Goal: Check status: Check status

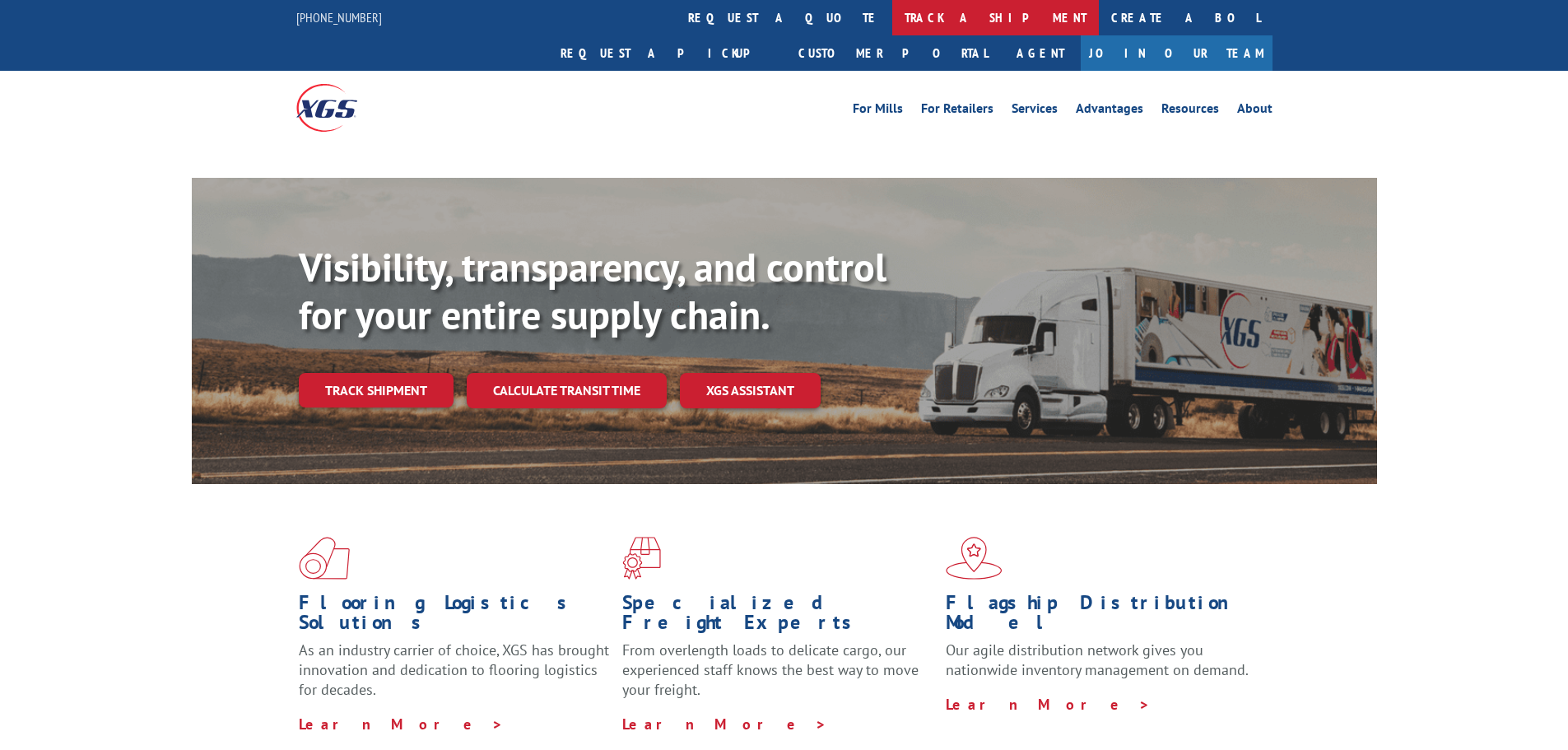
click at [893, 11] on link "track a shipment" at bounding box center [996, 18] width 207 height 35
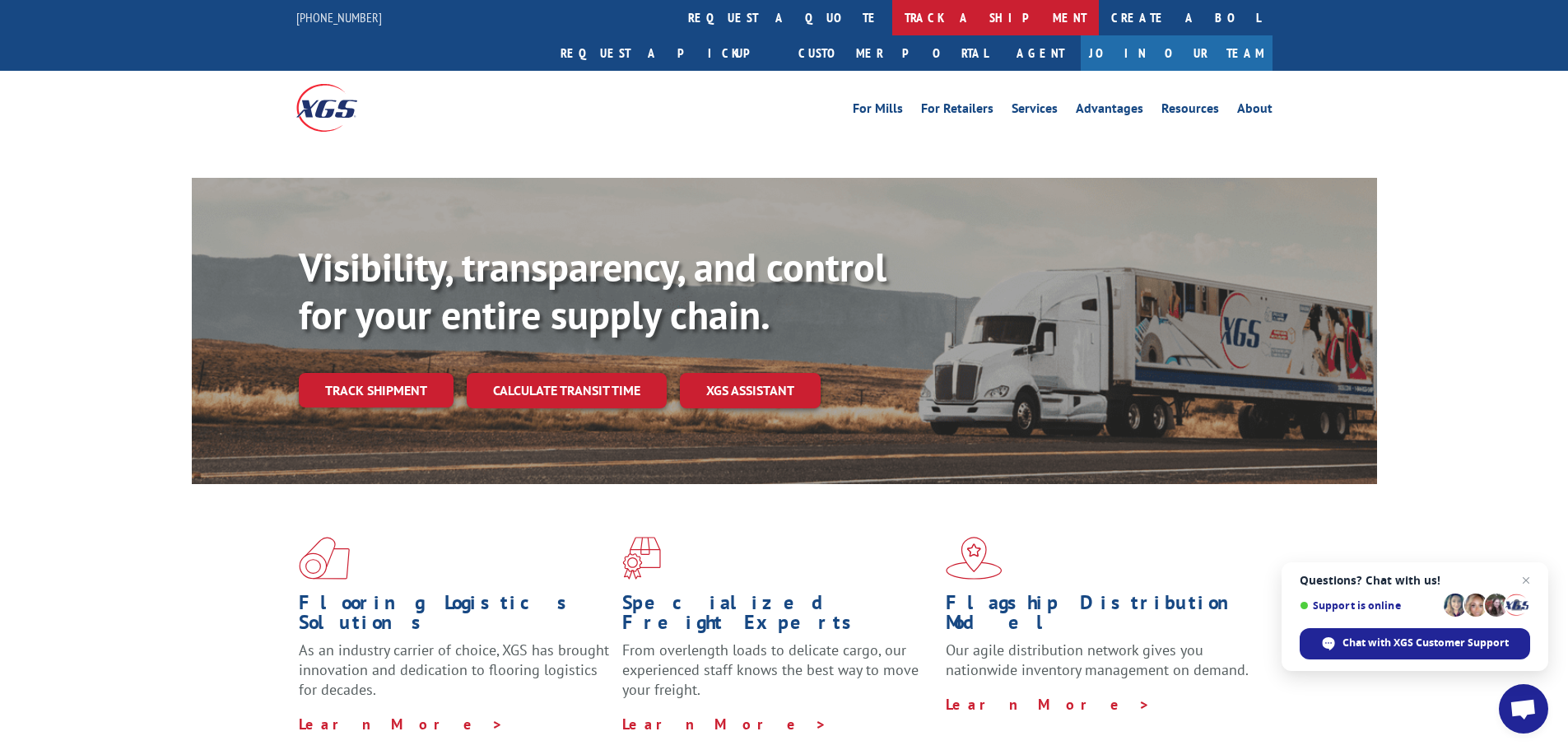
click at [893, 19] on link "track a shipment" at bounding box center [996, 18] width 207 height 35
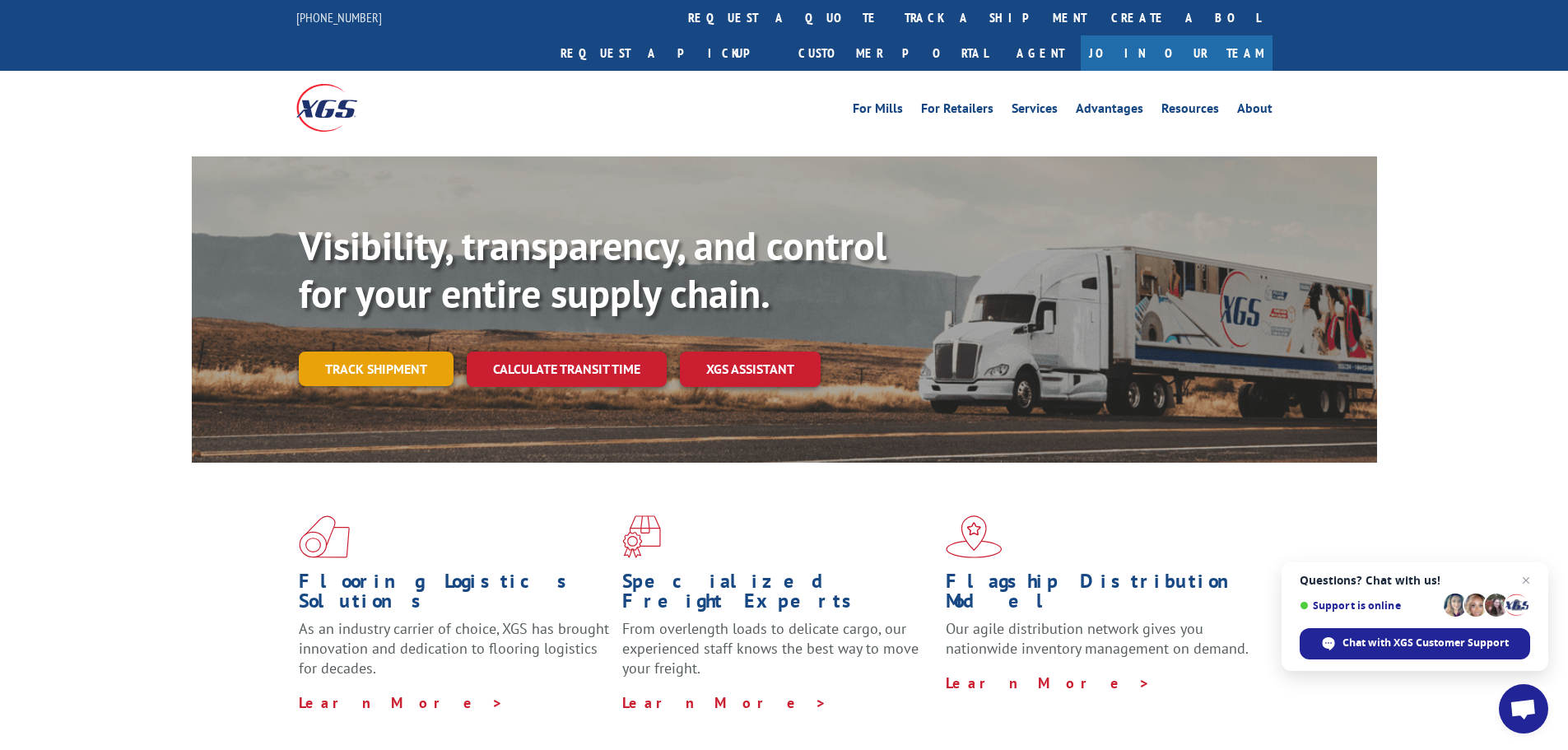
click at [377, 352] on link "Track shipment" at bounding box center [376, 369] width 155 height 34
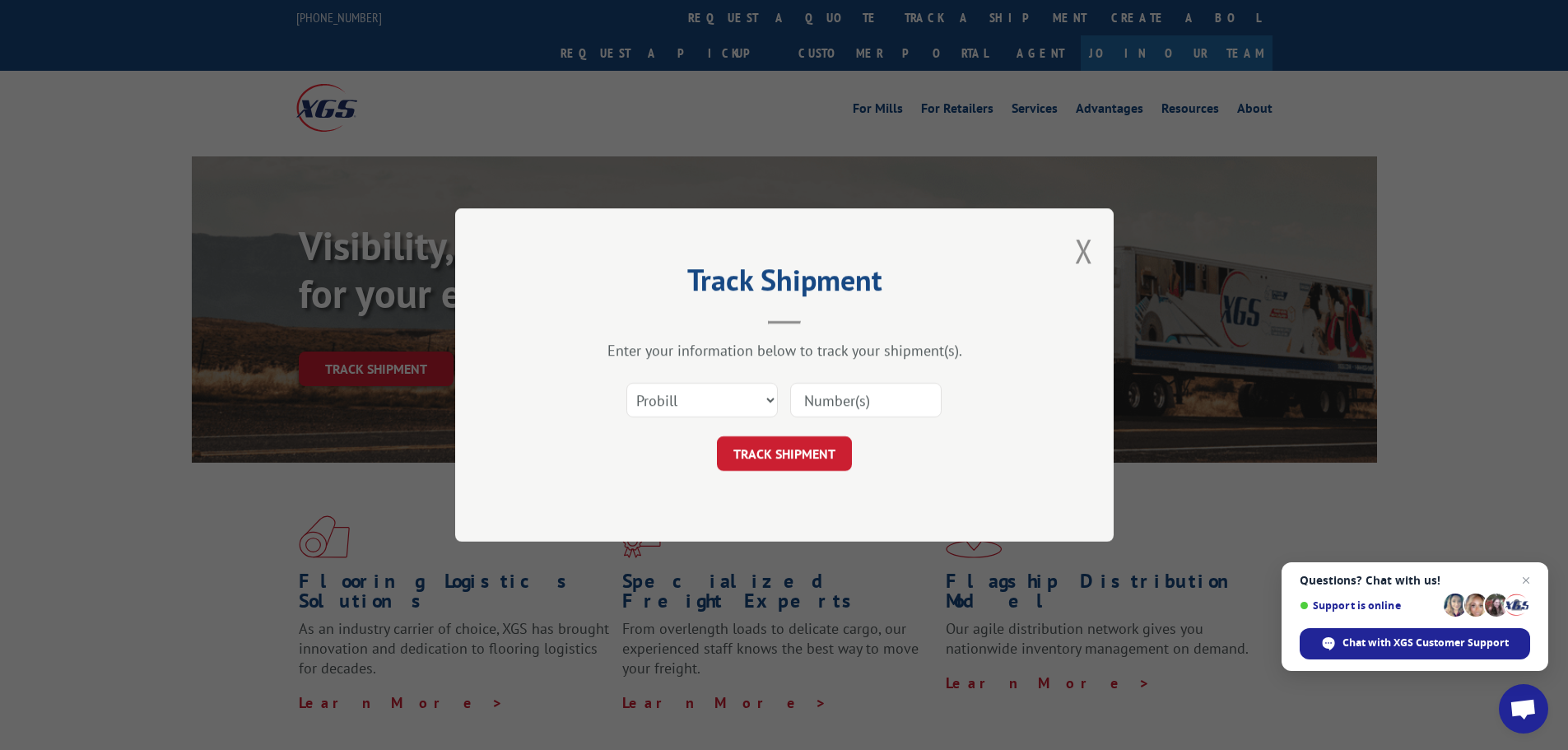
drag, startPoint x: 916, startPoint y: 399, endPoint x: 911, endPoint y: 407, distance: 9.4
click at [916, 400] on input at bounding box center [865, 400] width 151 height 34
paste input "12868977"
type input "12868977"
click at [833, 446] on button "TRACK SHIPMENT" at bounding box center [784, 454] width 135 height 34
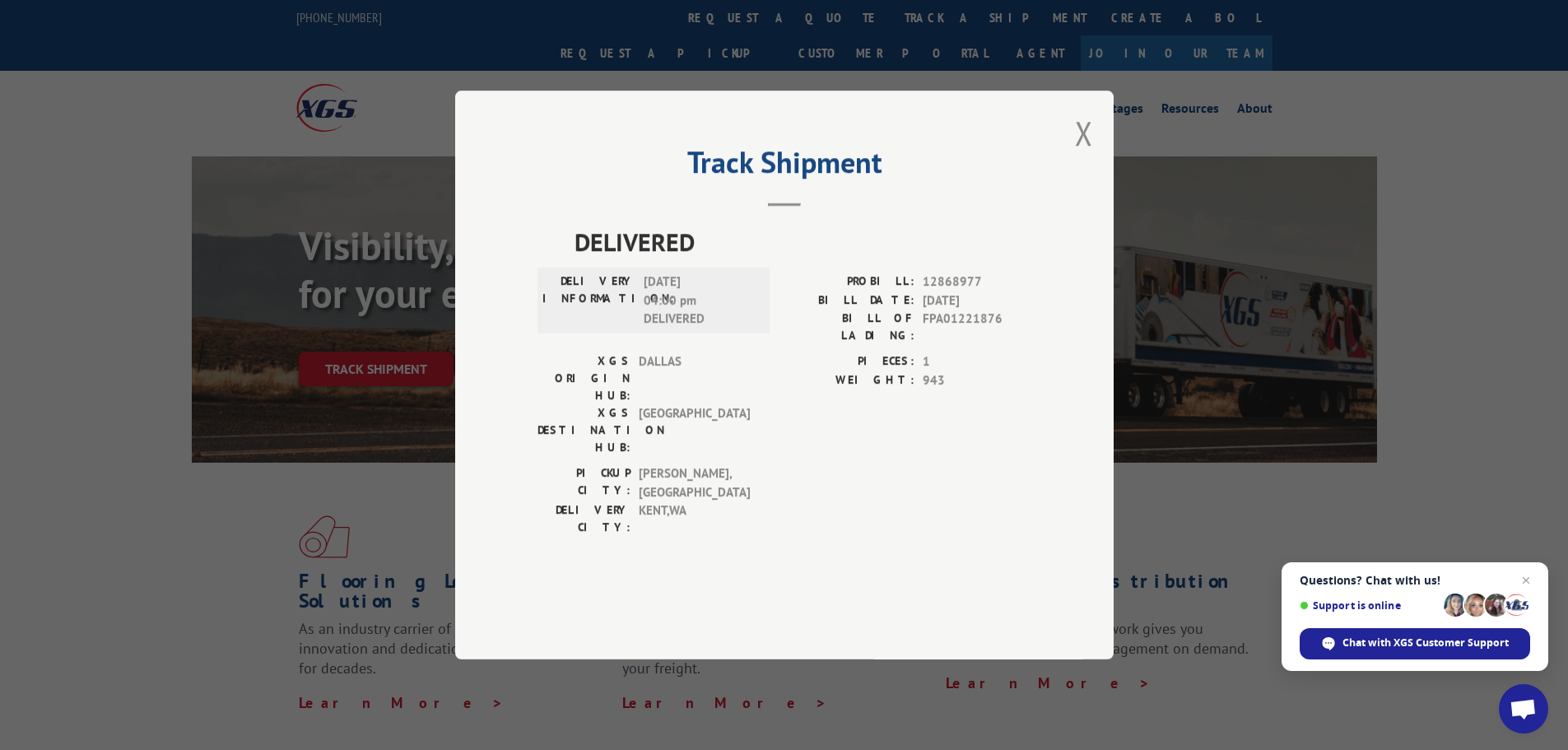
click at [952, 344] on span "FPA01221876" at bounding box center [977, 326] width 109 height 34
copy span "FPA01221876"
click at [1088, 155] on button "Close modal" at bounding box center [1084, 133] width 18 height 43
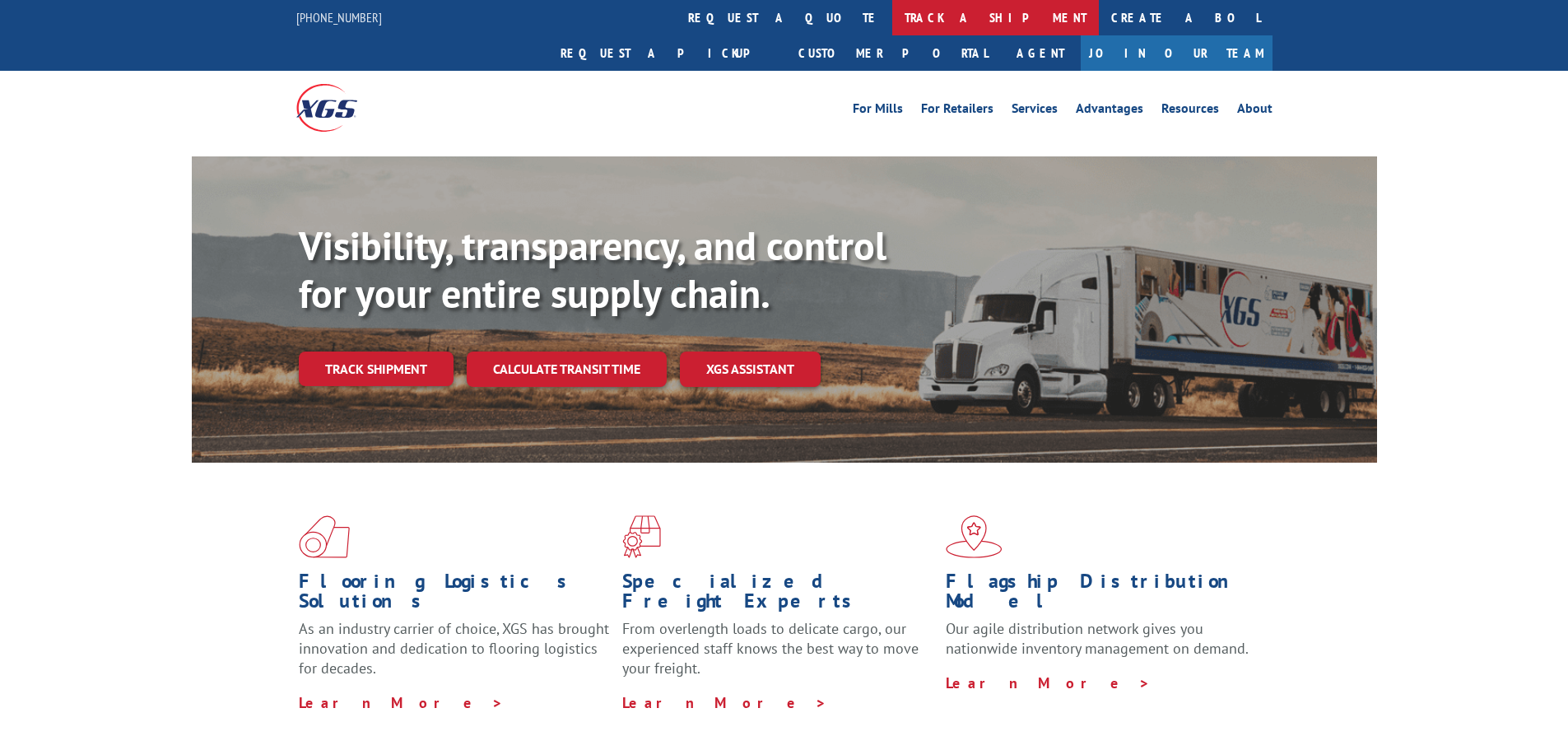
click at [893, 28] on link "track a shipment" at bounding box center [996, 18] width 207 height 35
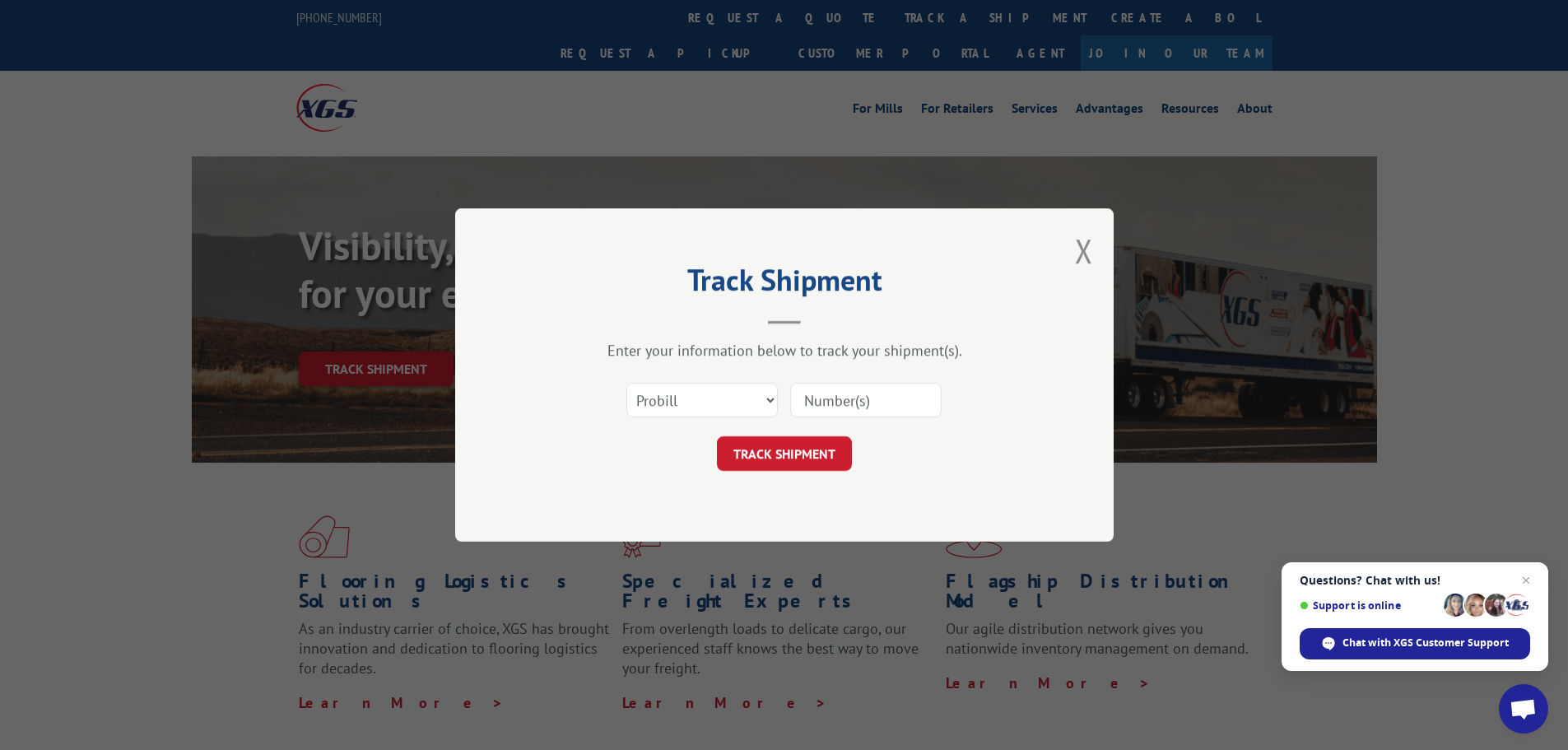
click at [857, 417] on input at bounding box center [865, 400] width 151 height 34
paste input "17105455"
type input "17105455"
click at [814, 439] on button "TRACK SHIPMENT" at bounding box center [784, 454] width 135 height 34
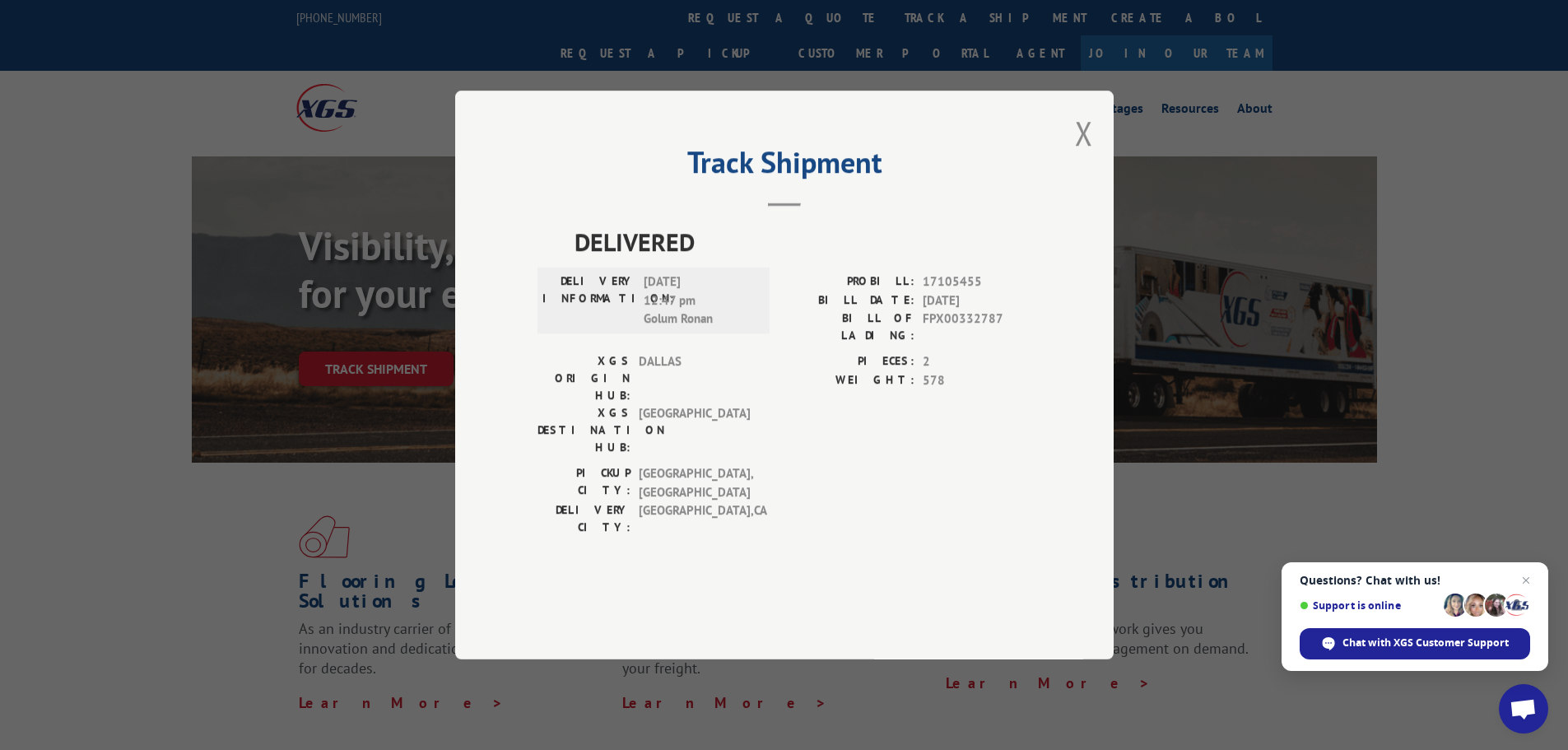
click at [955, 344] on span "FPX00332787" at bounding box center [977, 326] width 109 height 34
copy span "FPX00332787"
click at [1071, 191] on div "Track Shipment DELIVERED DELIVERY INFORMATION: 10/07/2025 12:47 pm Golum Ronan …" at bounding box center [784, 375] width 658 height 570
click at [1077, 155] on button "Close modal" at bounding box center [1084, 133] width 18 height 43
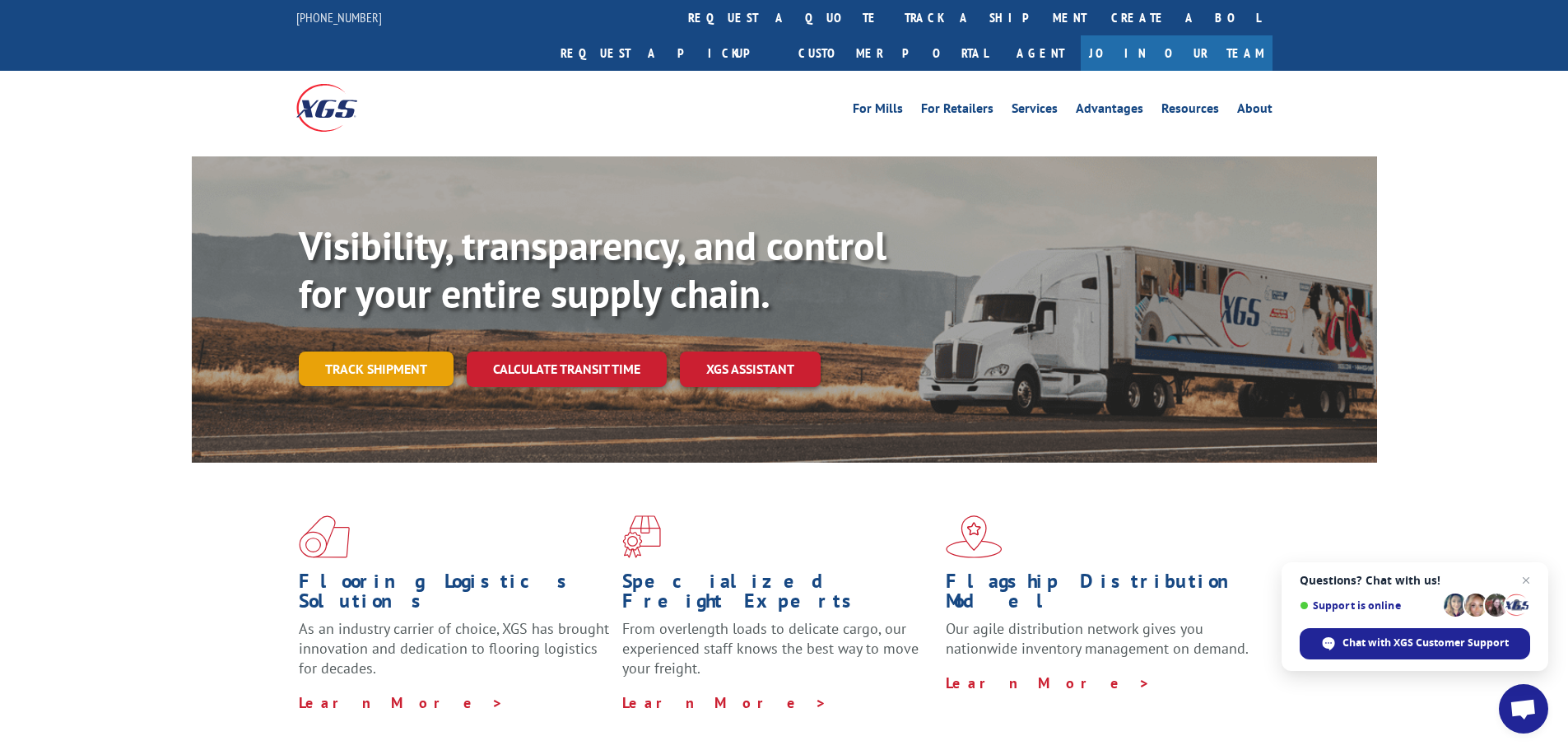
click at [381, 352] on link "Track shipment" at bounding box center [376, 369] width 155 height 34
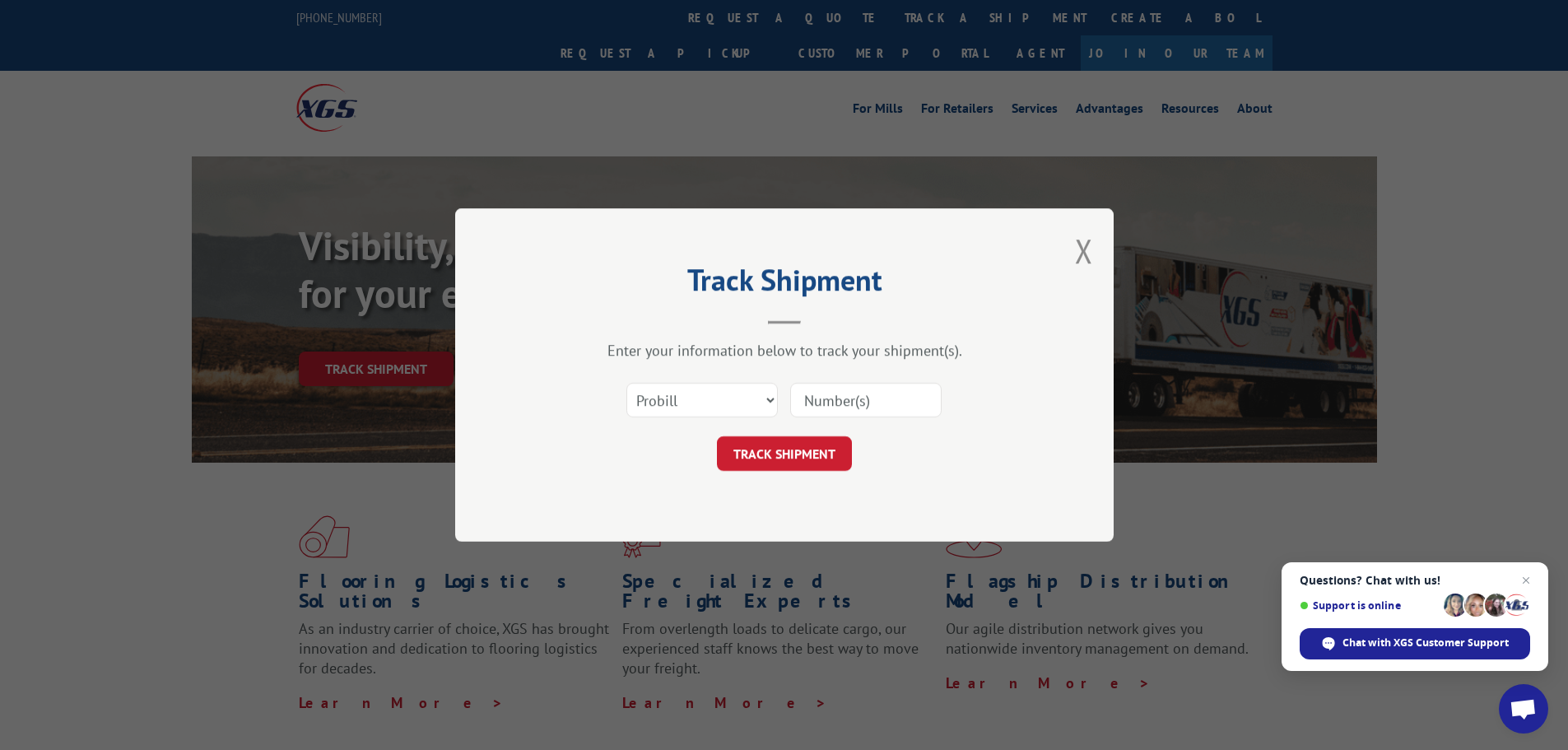
drag, startPoint x: 853, startPoint y: 408, endPoint x: 857, endPoint y: 417, distance: 9.8
click at [854, 408] on input at bounding box center [865, 400] width 151 height 34
paste input "16609570"
type input "16609570"
click at [835, 448] on button "TRACK SHIPMENT" at bounding box center [784, 454] width 135 height 34
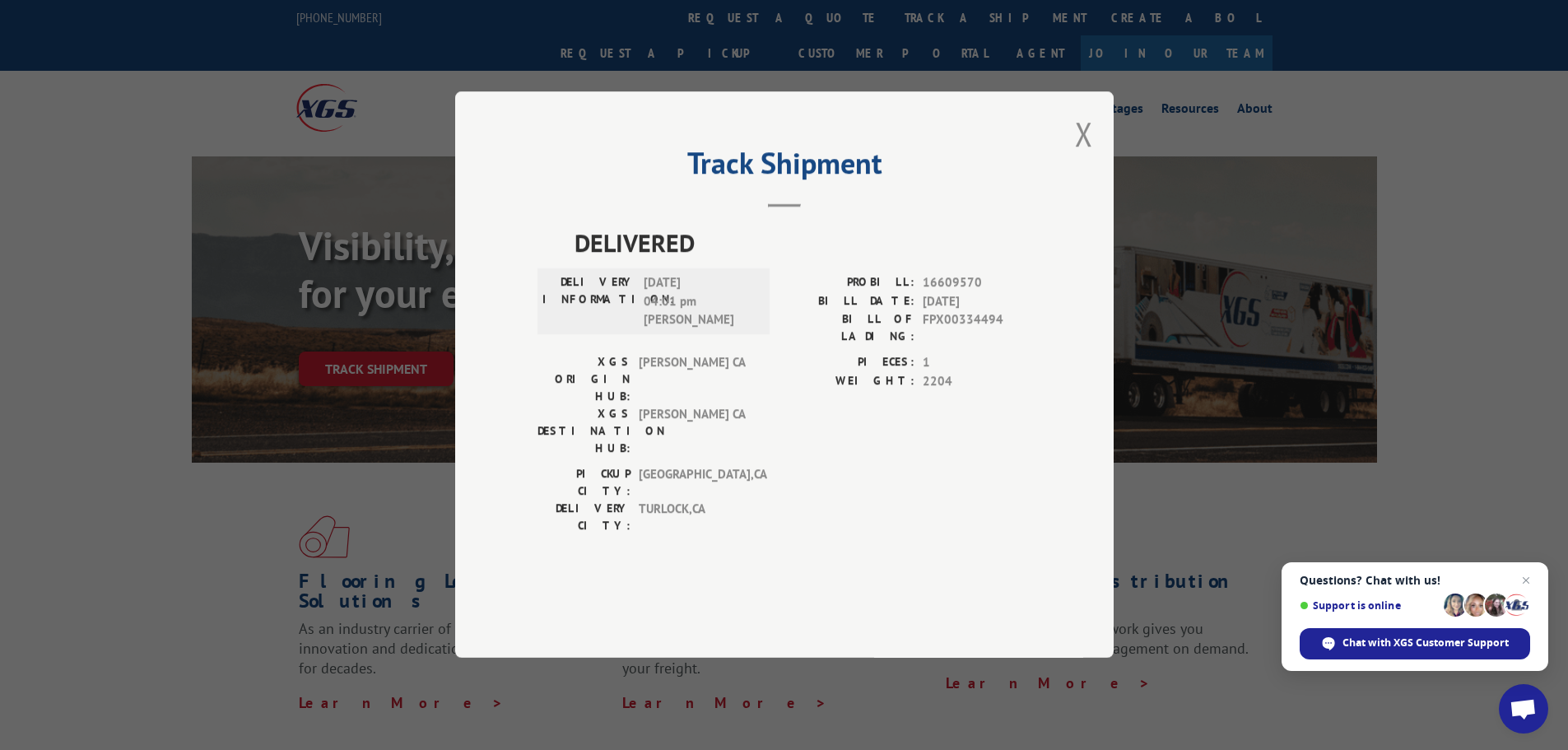
click at [945, 346] on span "FPX00334494" at bounding box center [977, 328] width 109 height 34
copy span "FPX00334494"
click at [1085, 156] on button "Close modal" at bounding box center [1084, 134] width 18 height 43
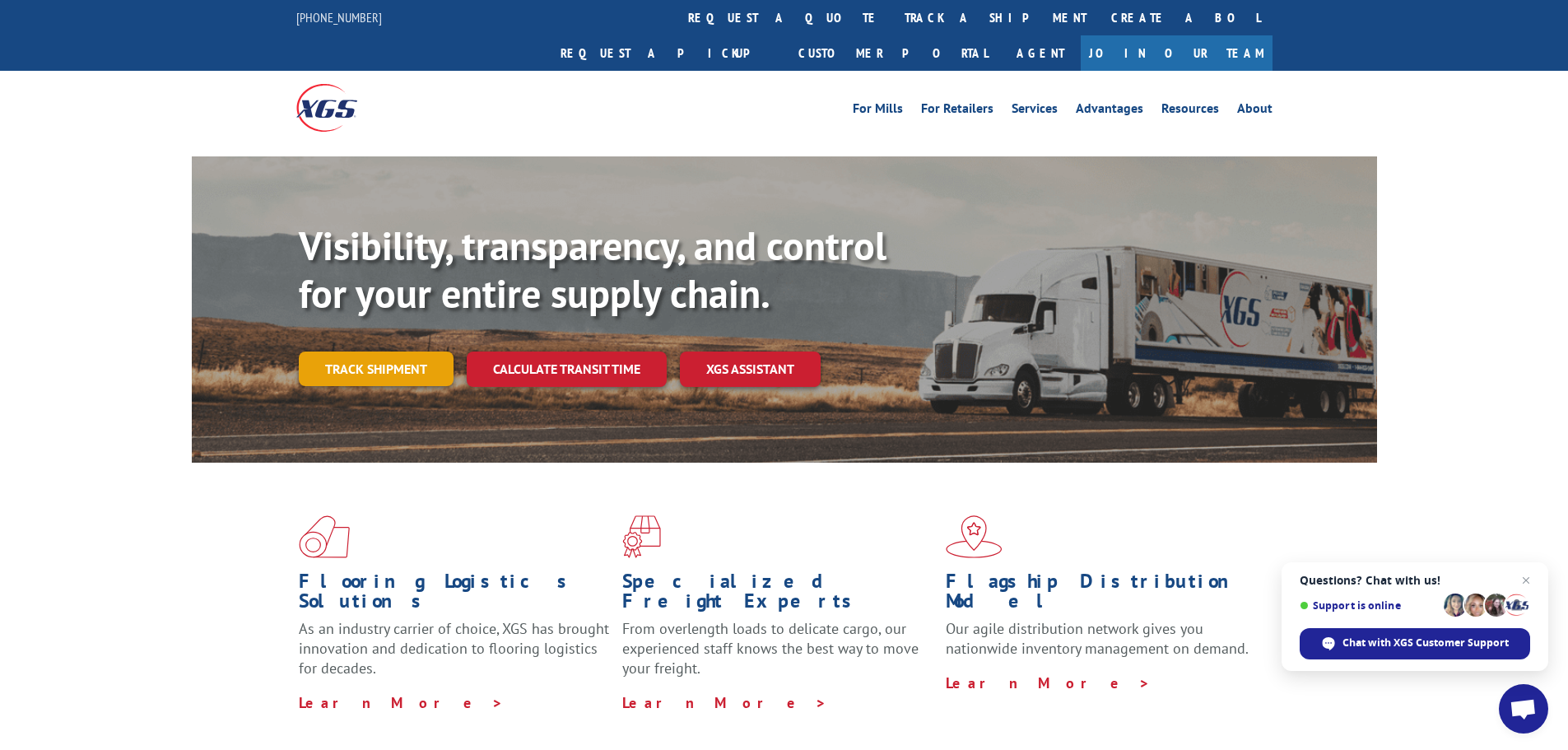
click at [414, 352] on link "Track shipment" at bounding box center [376, 369] width 155 height 34
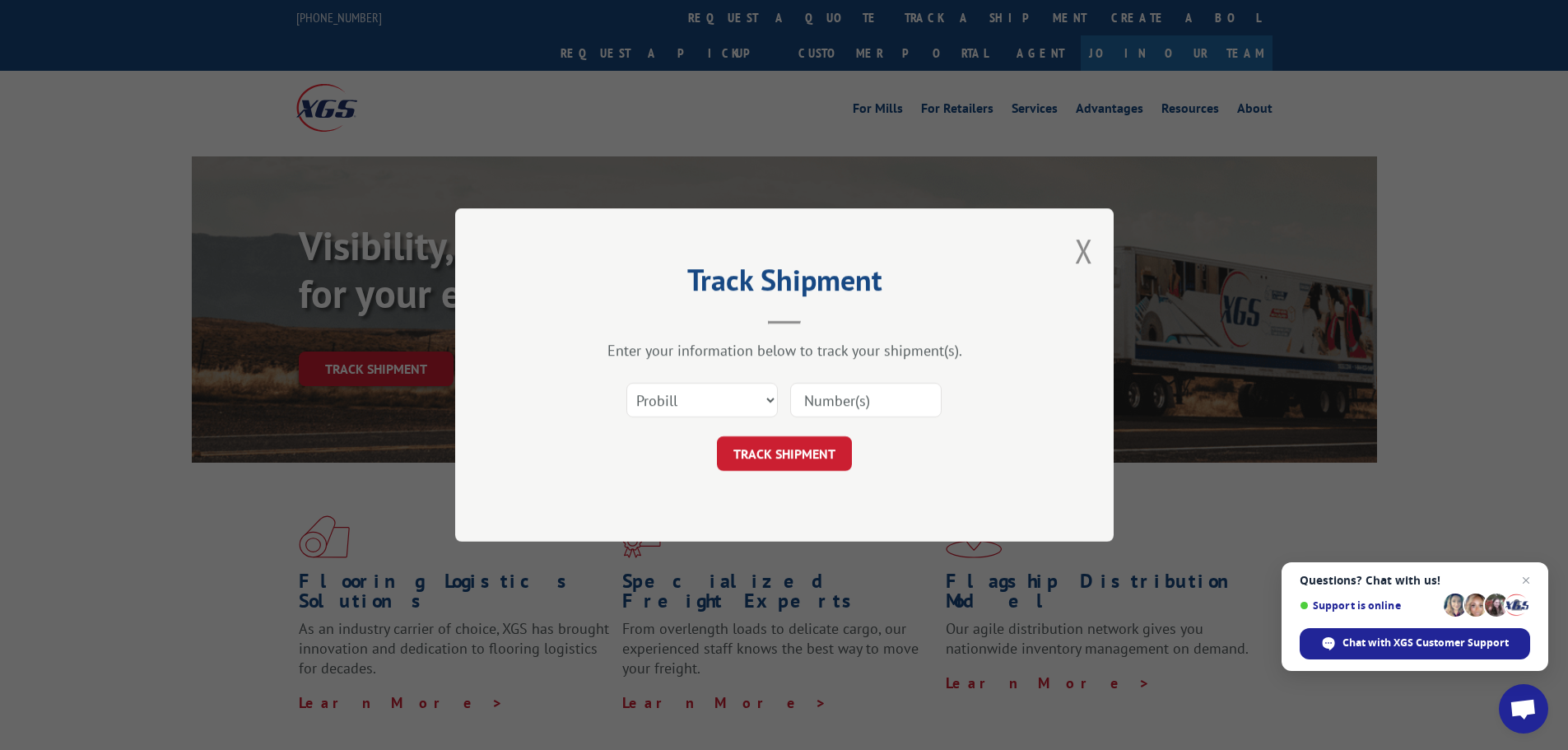
click at [829, 384] on input at bounding box center [865, 400] width 151 height 34
paste input "17496991"
type input "17496991"
click at [807, 462] on button "TRACK SHIPMENT" at bounding box center [784, 454] width 135 height 34
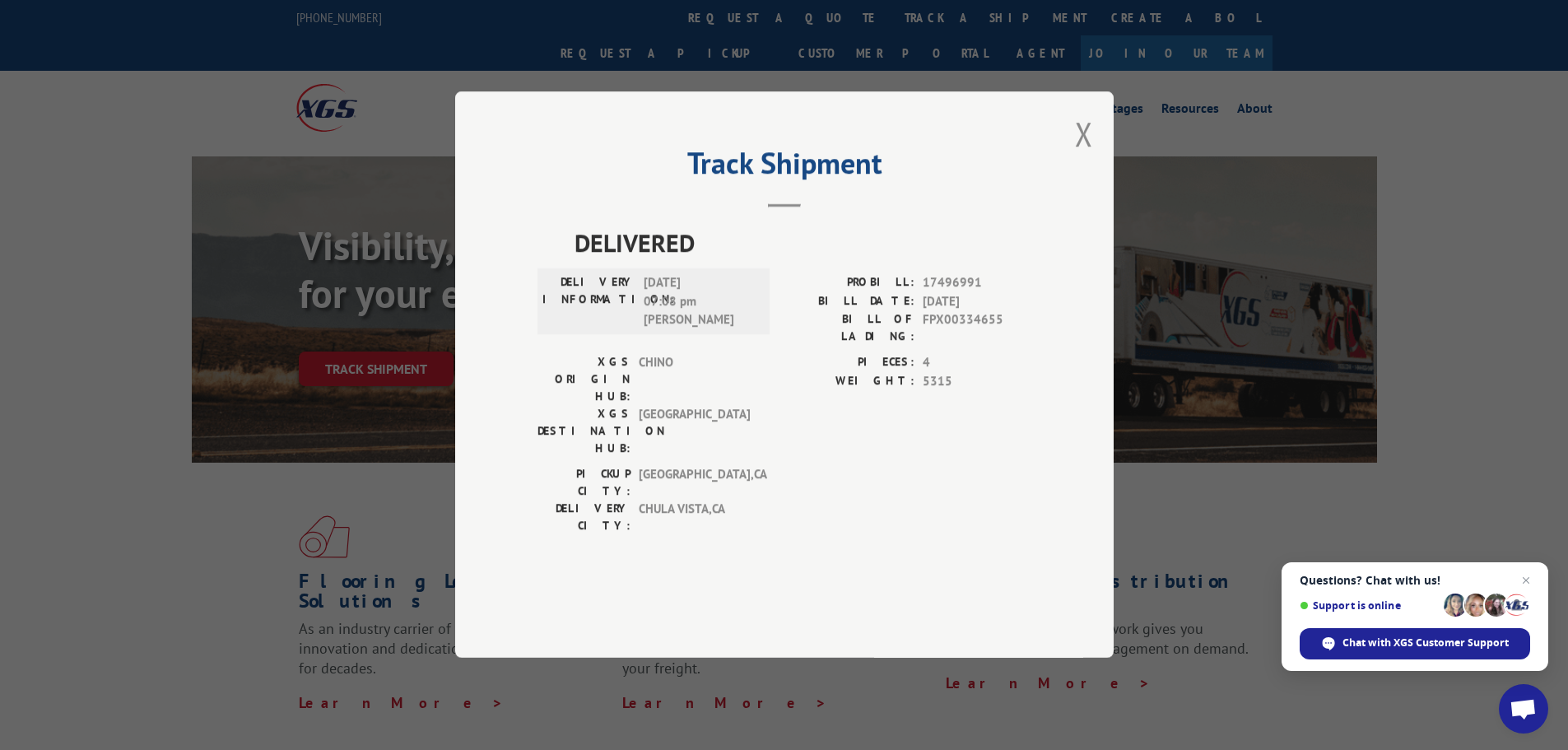
click at [967, 346] on span "FPX00334655" at bounding box center [977, 328] width 109 height 34
copy span "FPX00334655"
click at [1085, 156] on button "Close modal" at bounding box center [1084, 134] width 18 height 43
